Goal: Communication & Community: Connect with others

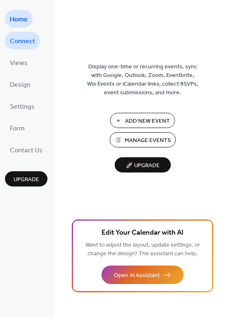
click at [12, 43] on span "Connect" at bounding box center [22, 41] width 25 height 13
